Goal: Task Accomplishment & Management: Complete application form

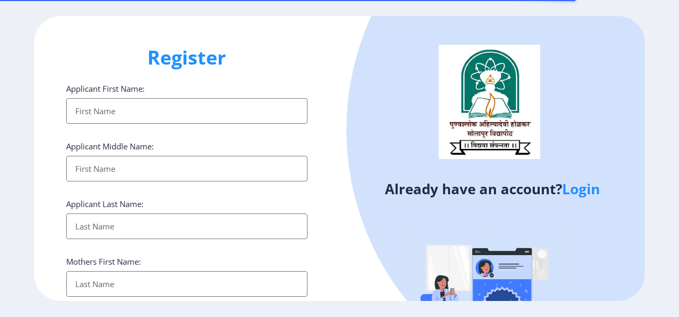
select select
click at [579, 192] on link "Login" at bounding box center [581, 188] width 38 height 19
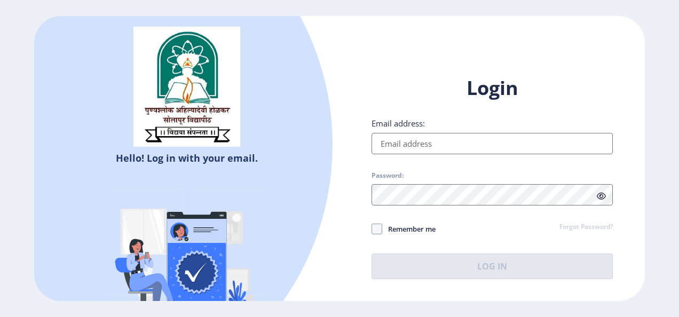
click at [491, 148] on input "Email address:" at bounding box center [492, 143] width 241 height 21
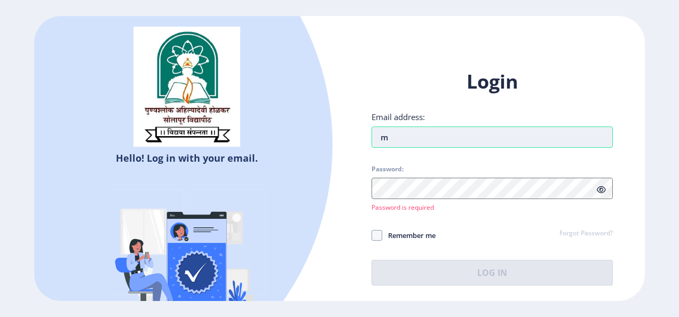
type input ","
type input "[EMAIL_ADDRESS][DOMAIN_NAME]"
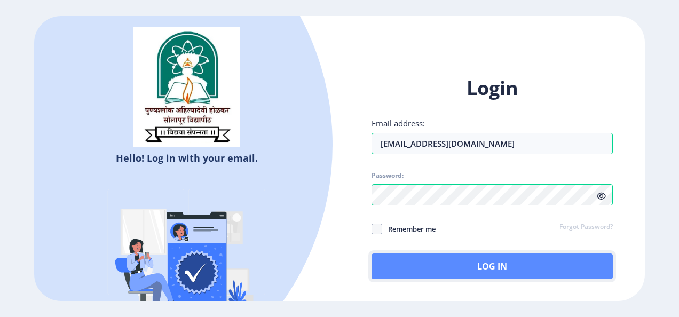
click at [442, 257] on button "Log In" at bounding box center [492, 267] width 241 height 26
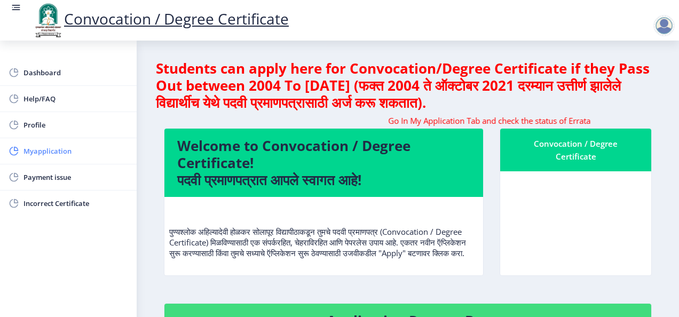
click at [86, 156] on span "Myapplication" at bounding box center [75, 151] width 105 height 13
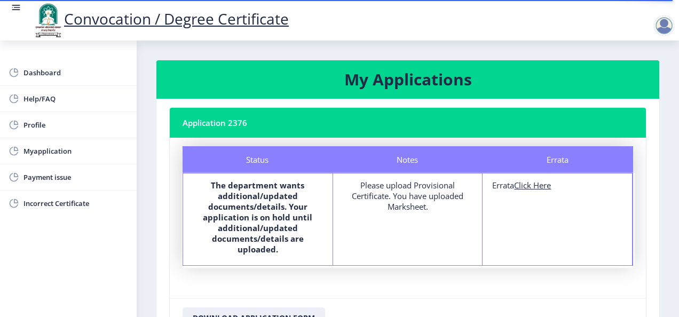
click at [526, 190] on u "Click Here" at bounding box center [532, 185] width 37 height 11
select select
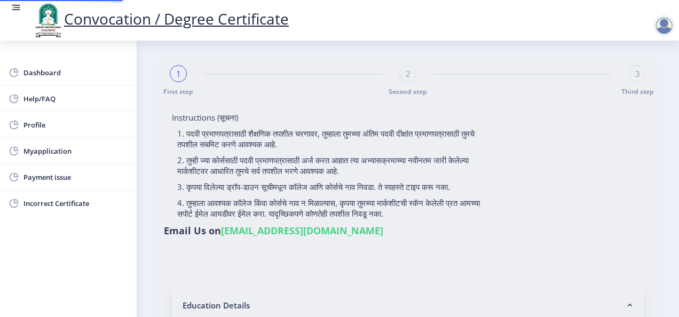
type input "GAIKWAD [PERSON_NAME]"
type input "[PERSON_NAME]"
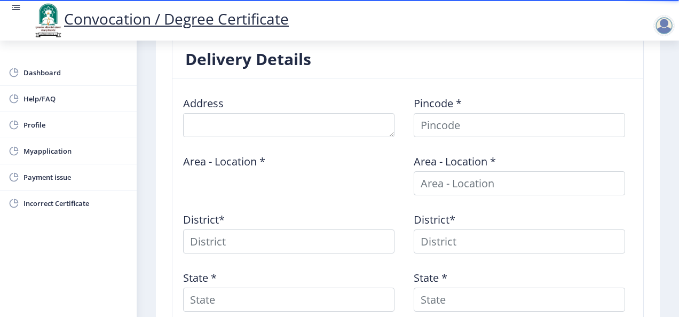
scroll to position [406, 0]
click at [75, 146] on span "Myapplication" at bounding box center [75, 151] width 105 height 13
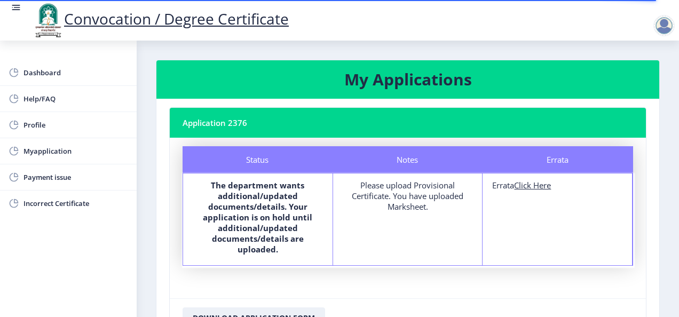
click at [537, 188] on u "Click Here" at bounding box center [532, 185] width 37 height 11
select select
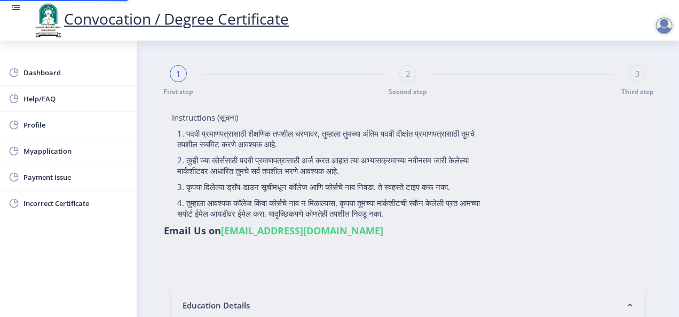
type input "GAIKWAD [PERSON_NAME]"
type input "[PERSON_NAME]"
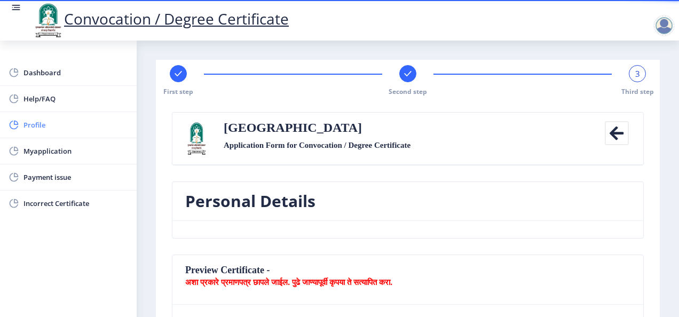
click at [50, 118] on link "Profile" at bounding box center [68, 125] width 137 height 26
select select
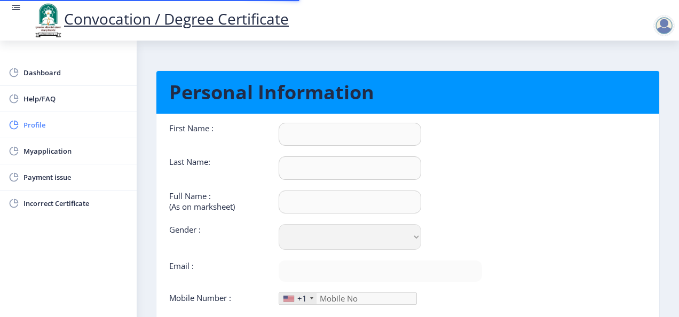
type input "[PERSON_NAME]"
type input "GAIKWAD"
type input "GAIKWAD [PERSON_NAME]"
select select "[DEMOGRAPHIC_DATA]"
type input "[EMAIL_ADDRESS][DOMAIN_NAME]"
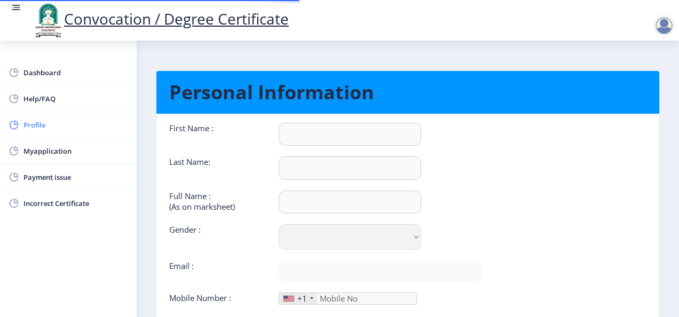
type input "8010258598"
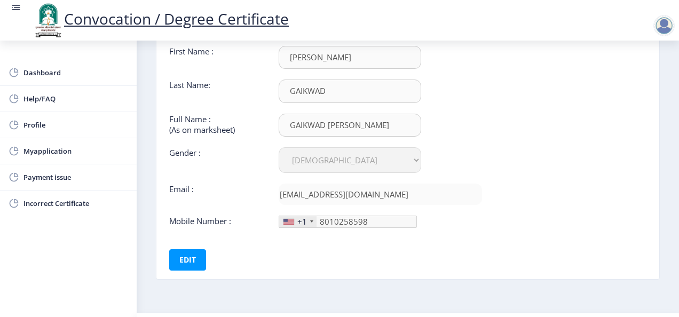
scroll to position [78, 0]
click at [301, 223] on div "+1" at bounding box center [302, 220] width 10 height 11
click at [312, 224] on div "+1" at bounding box center [297, 220] width 37 height 11
click at [176, 263] on button "Edit" at bounding box center [187, 258] width 37 height 21
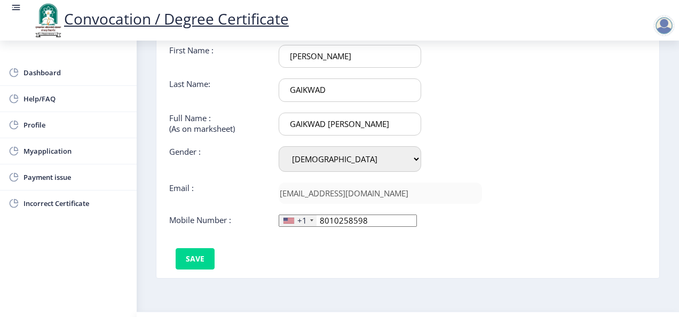
click at [310, 219] on div at bounding box center [311, 220] width 3 height 2
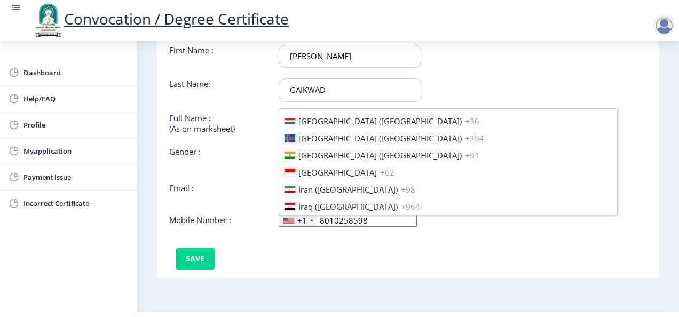
scroll to position [1660, 0]
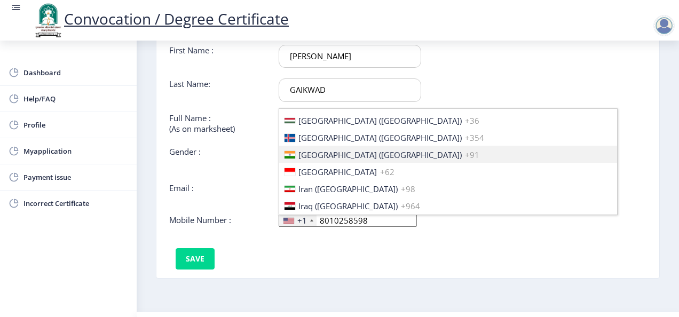
click at [390, 154] on li "[GEOGRAPHIC_DATA] ([GEOGRAPHIC_DATA]) +91" at bounding box center [448, 154] width 338 height 17
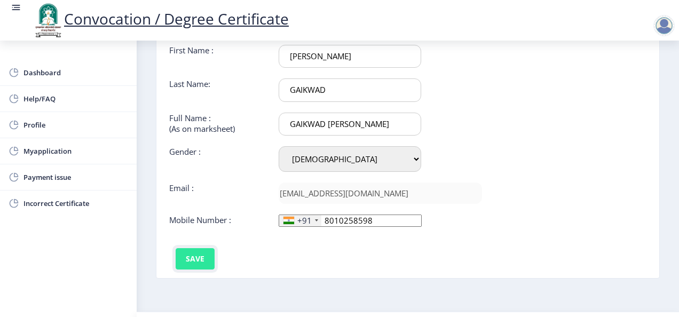
click at [207, 258] on button "Save" at bounding box center [195, 258] width 39 height 21
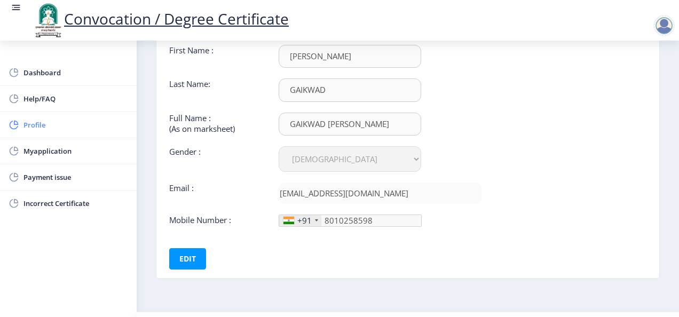
click at [61, 114] on link "Profile" at bounding box center [68, 125] width 137 height 26
click at [55, 152] on span "Myapplication" at bounding box center [75, 151] width 105 height 13
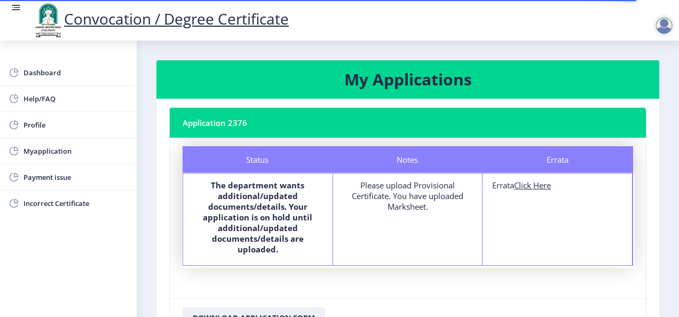
click at [531, 186] on u "Click Here" at bounding box center [532, 185] width 37 height 11
select select
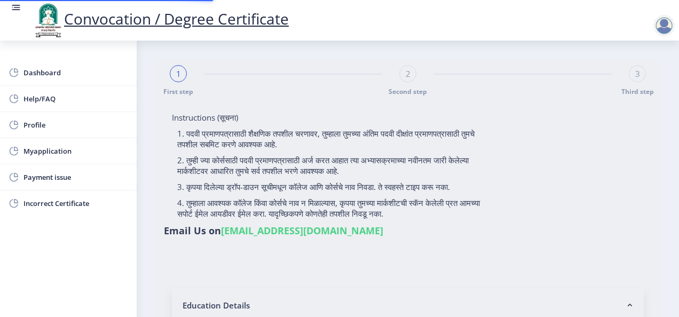
type input "GAIKWAD [PERSON_NAME]"
type input "[PERSON_NAME]"
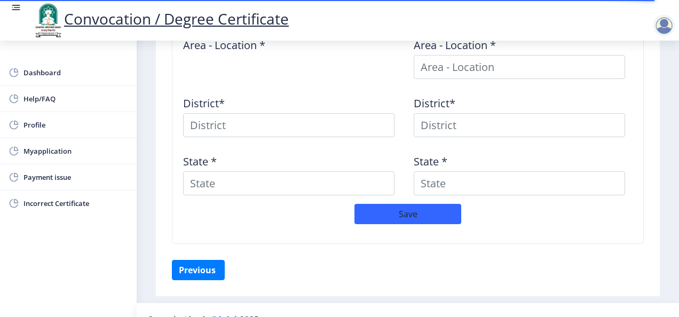
scroll to position [540, 0]
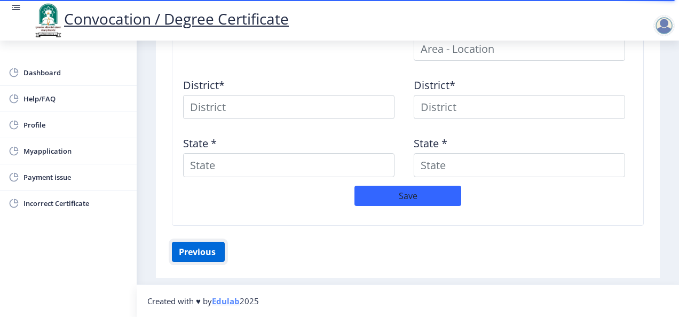
click at [217, 251] on button "Previous ‍" at bounding box center [198, 252] width 53 height 20
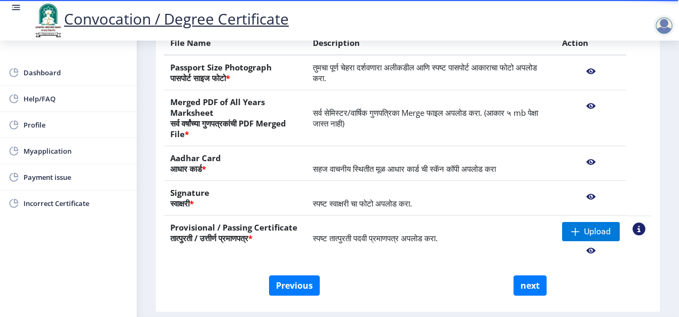
scroll to position [215, 0]
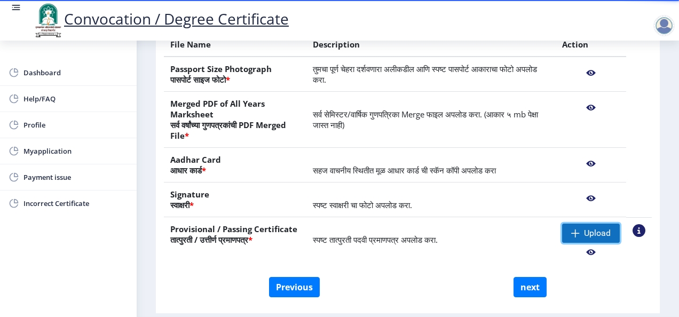
click at [577, 243] on span "Upload" at bounding box center [591, 233] width 58 height 19
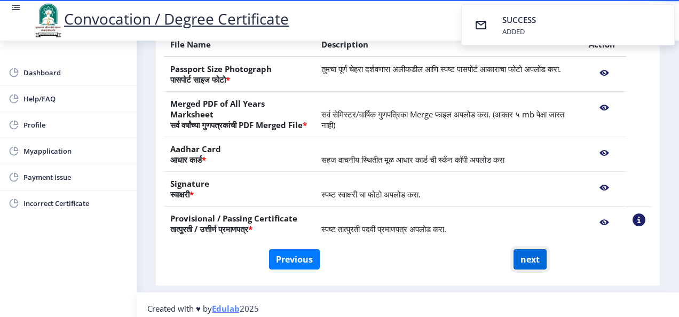
click at [539, 270] on button "next" at bounding box center [530, 259] width 33 height 20
select select
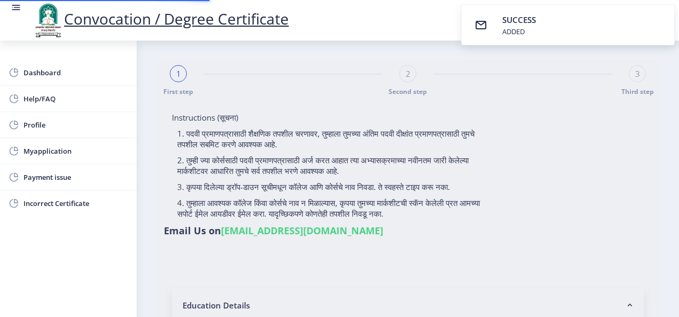
select select
type input "GAIKWAD [PERSON_NAME]"
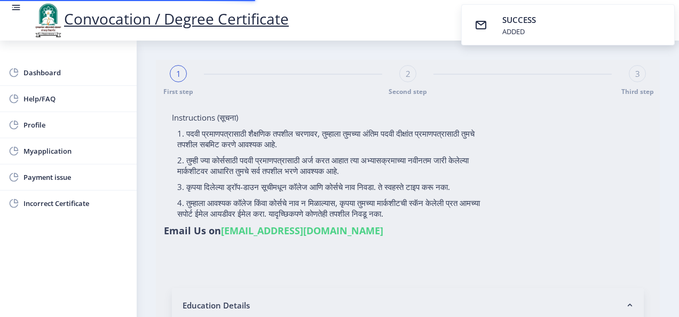
type input "[PERSON_NAME]"
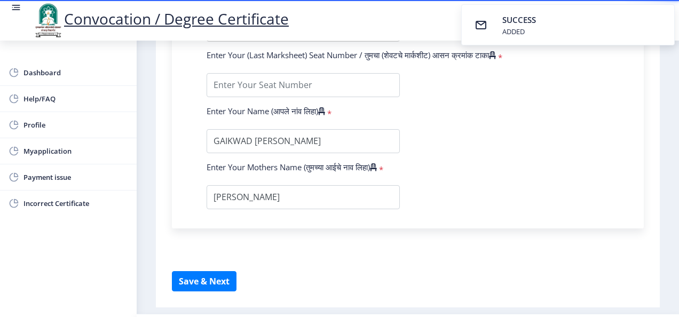
scroll to position [730, 0]
